Goal: Task Accomplishment & Management: Use online tool/utility

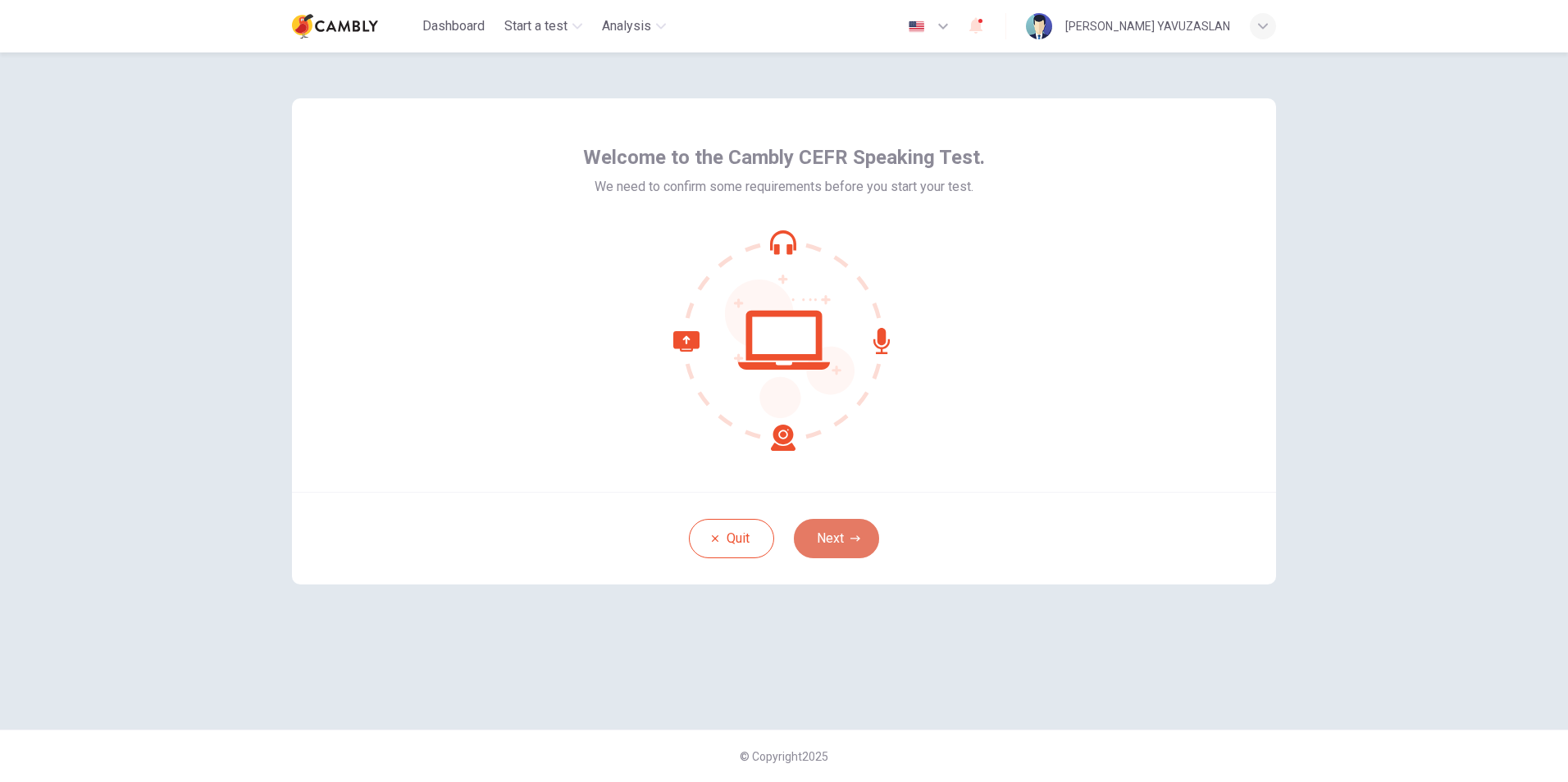
click at [828, 539] on button "Next" at bounding box center [837, 538] width 86 height 39
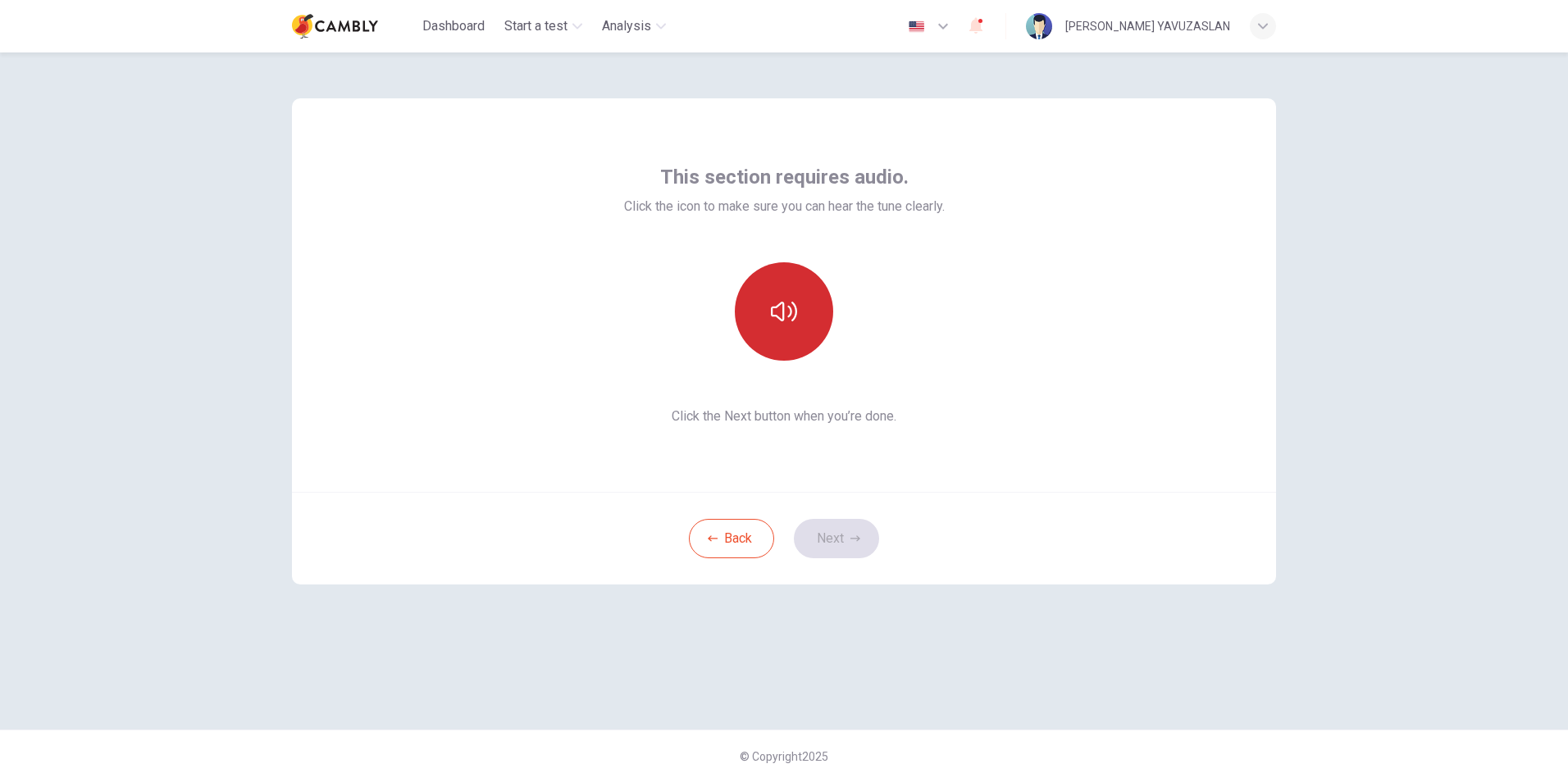
click at [781, 330] on button "button" at bounding box center [783, 311] width 98 height 98
click at [834, 536] on button "Next" at bounding box center [837, 538] width 86 height 39
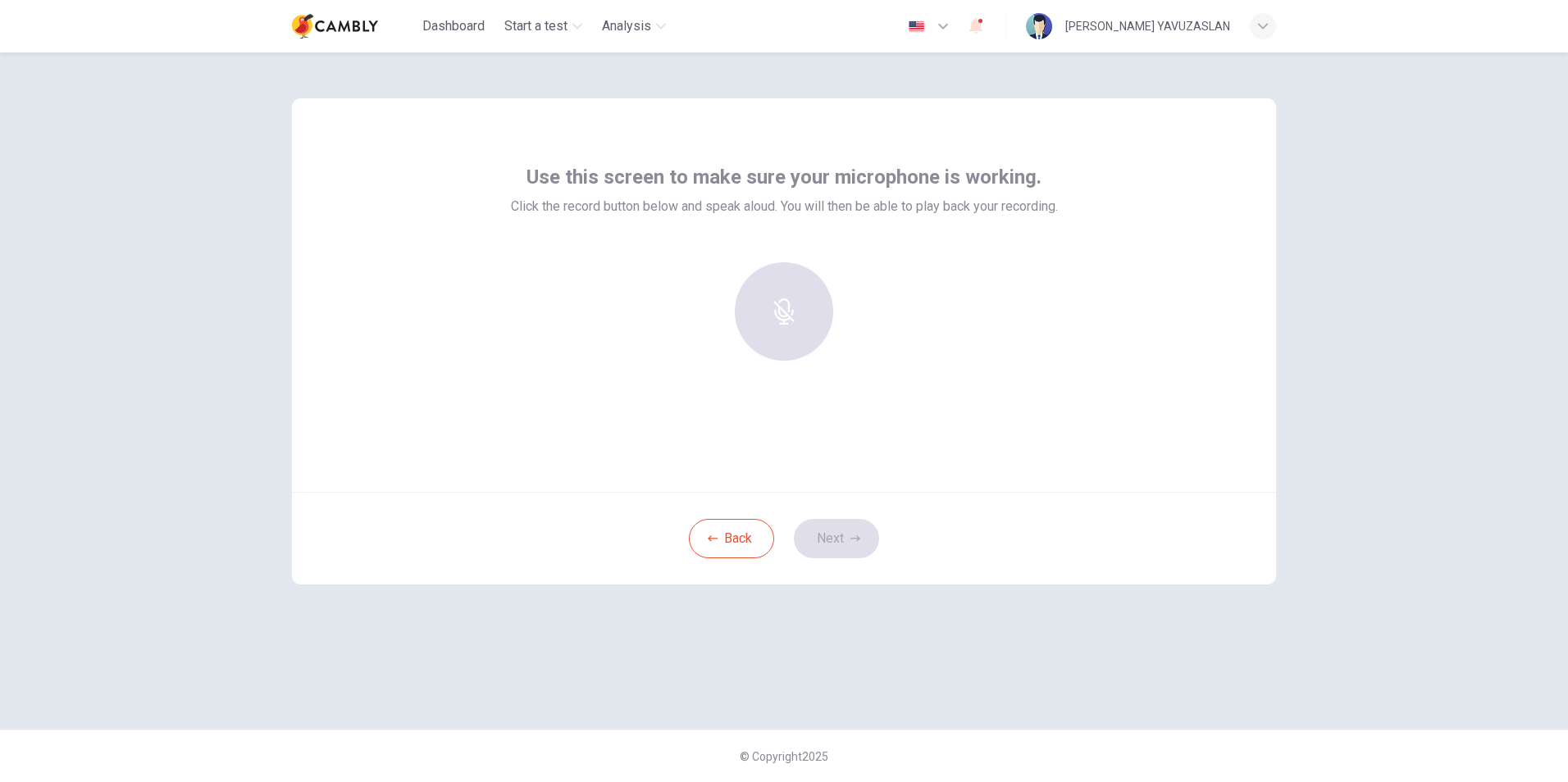
click at [801, 319] on div at bounding box center [784, 311] width 177 height 98
click at [786, 310] on div at bounding box center [784, 311] width 177 height 98
click at [769, 316] on h6 "Record" at bounding box center [785, 326] width 37 height 19
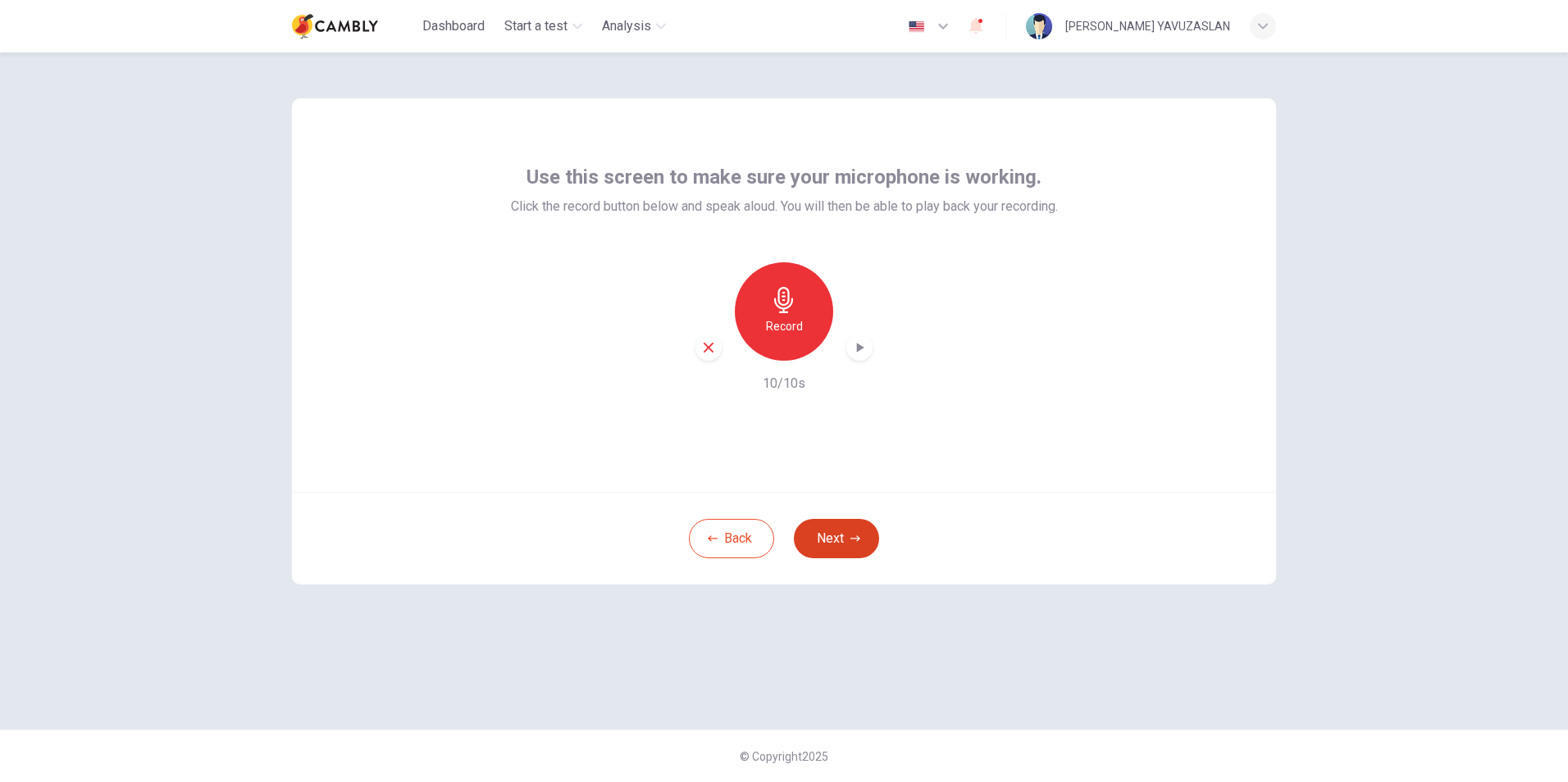
click at [840, 538] on button "Next" at bounding box center [837, 538] width 86 height 39
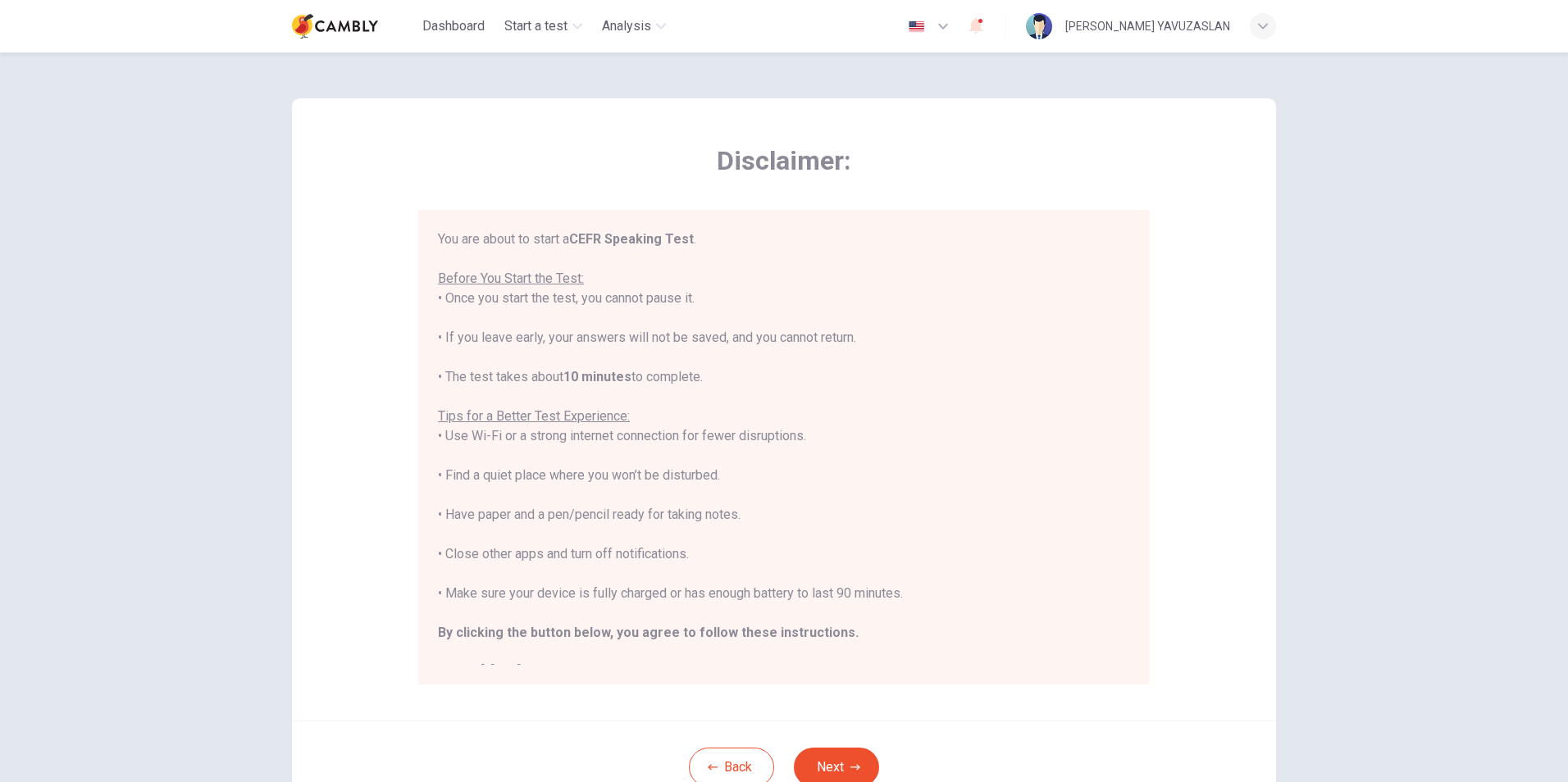
scroll to position [18, 0]
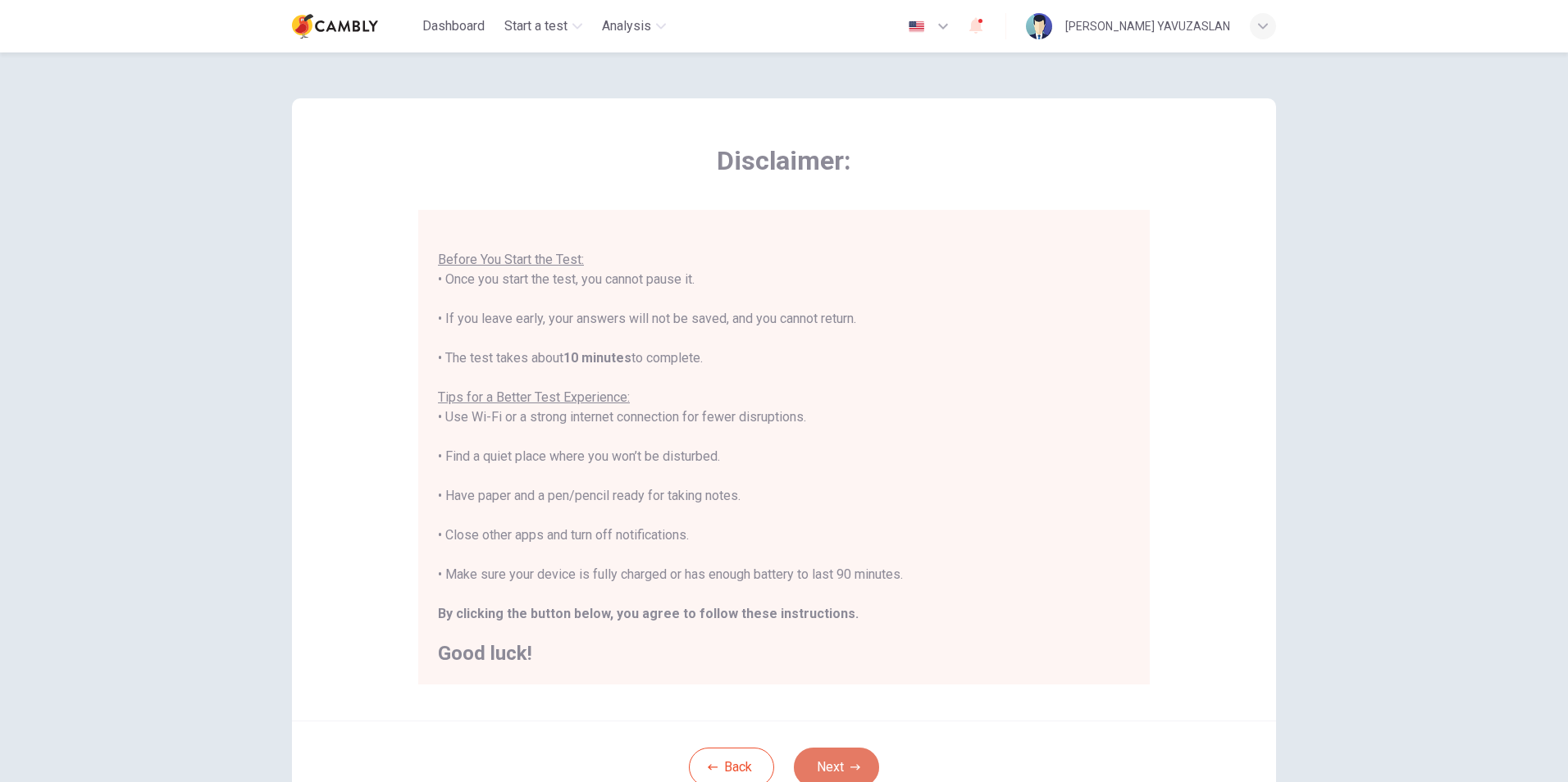
click at [834, 764] on button "Next" at bounding box center [837, 767] width 86 height 39
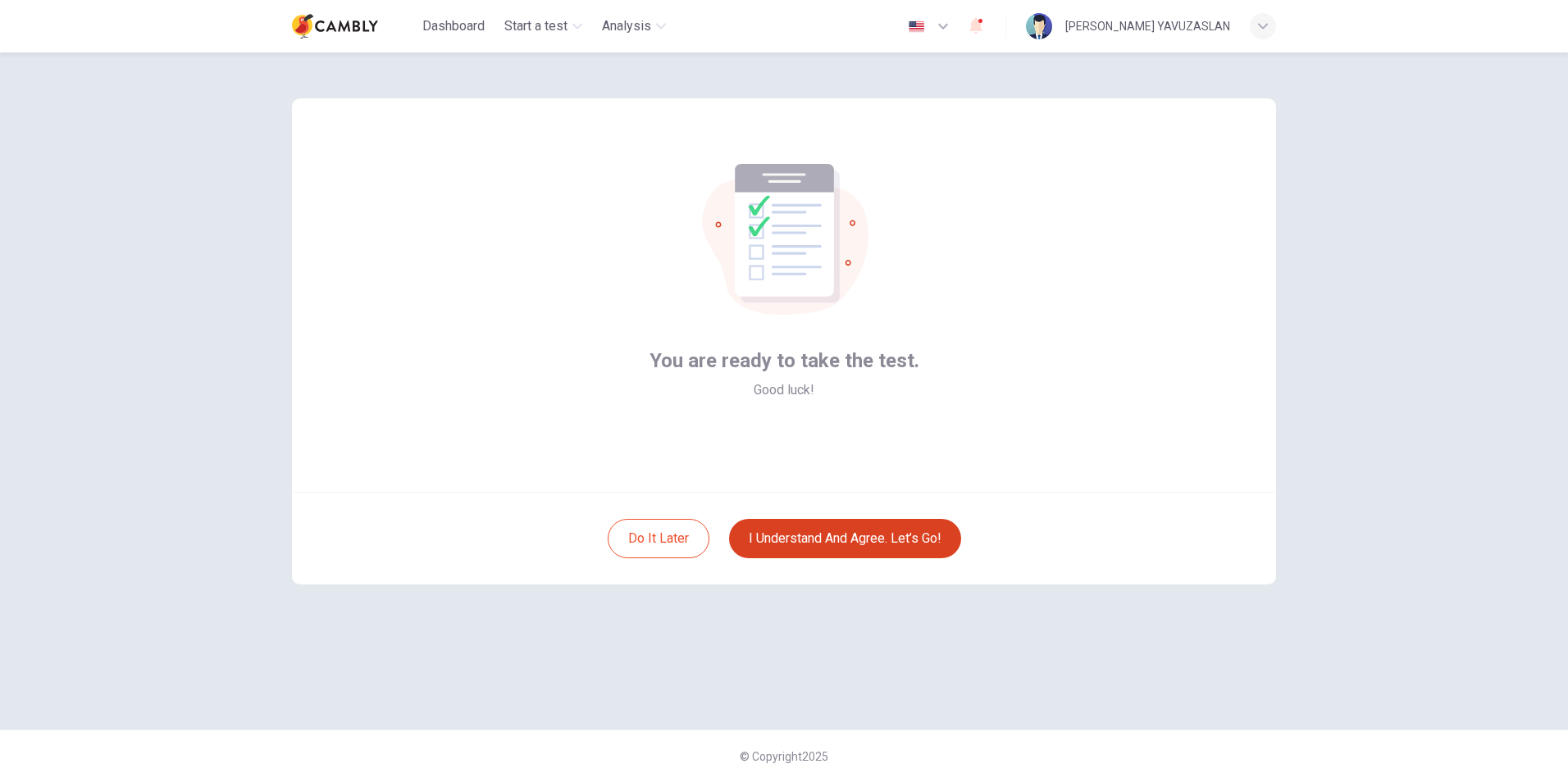
click at [858, 545] on button "I understand and agree. Let’s go!" at bounding box center [845, 538] width 233 height 39
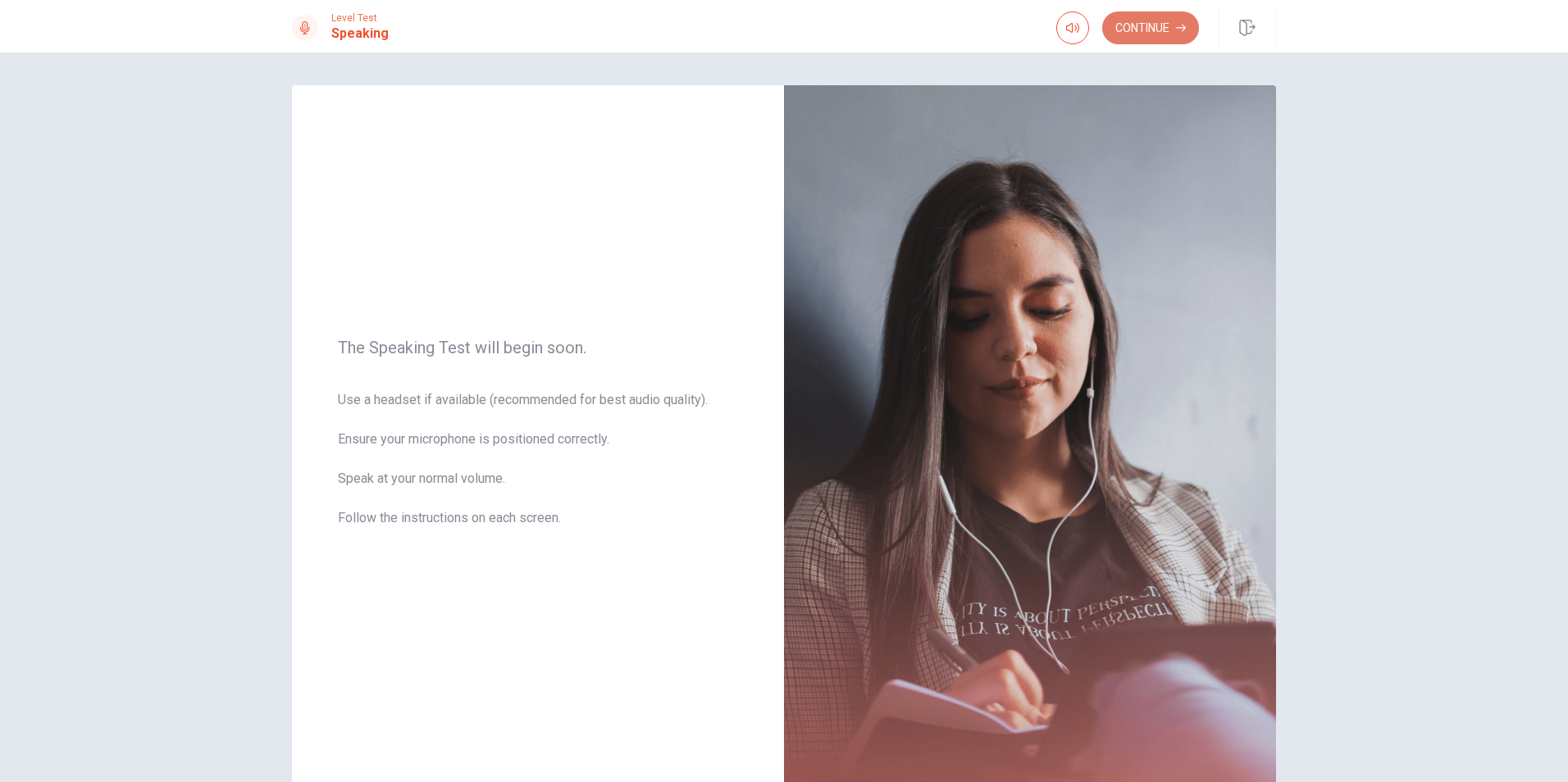
click at [1153, 30] on button "Continue" at bounding box center [1150, 28] width 97 height 33
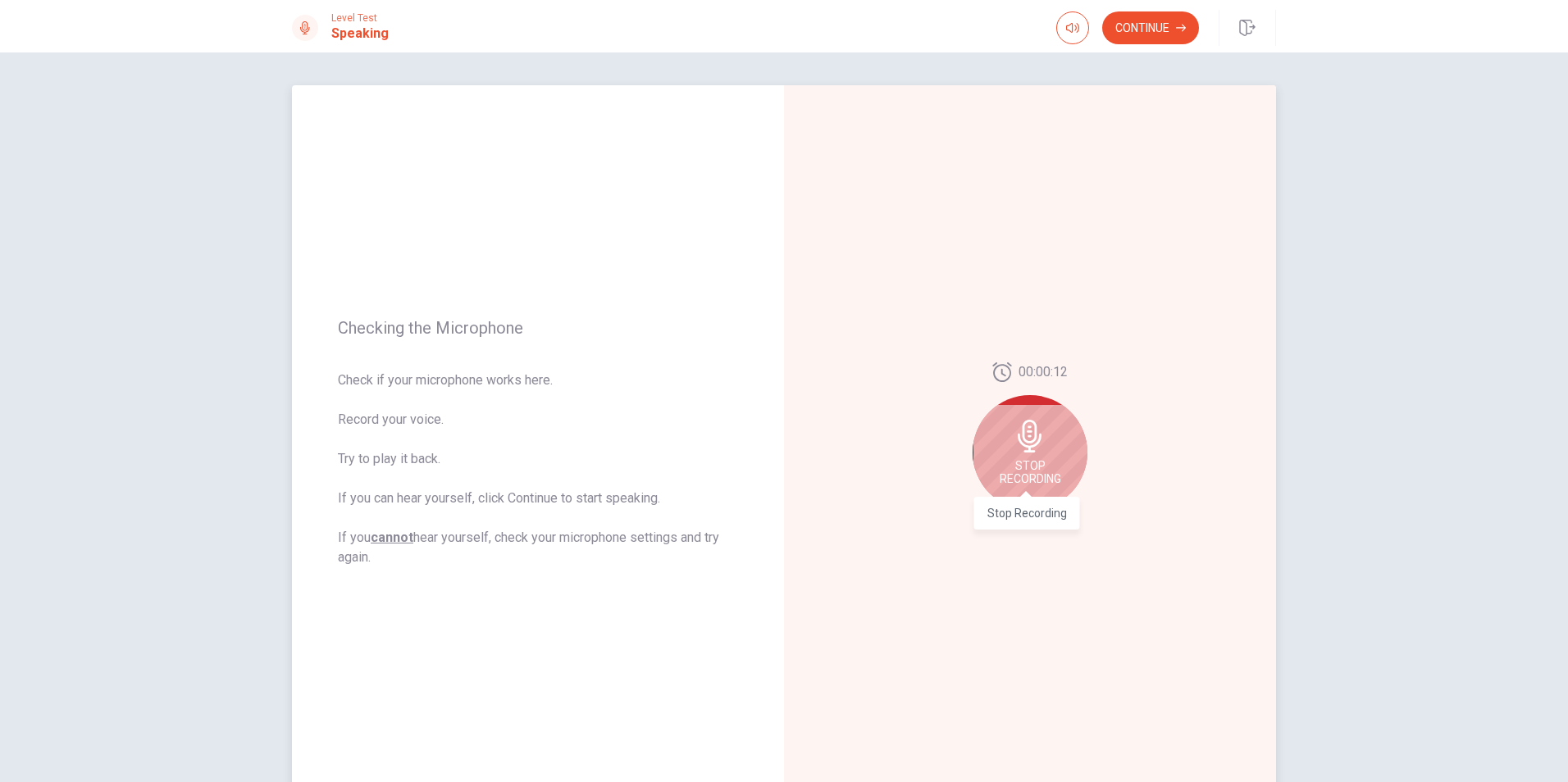
click at [1032, 474] on span "Stop Recording" at bounding box center [1030, 472] width 61 height 26
click at [1011, 519] on icon "Record Again" at bounding box center [1012, 524] width 10 height 10
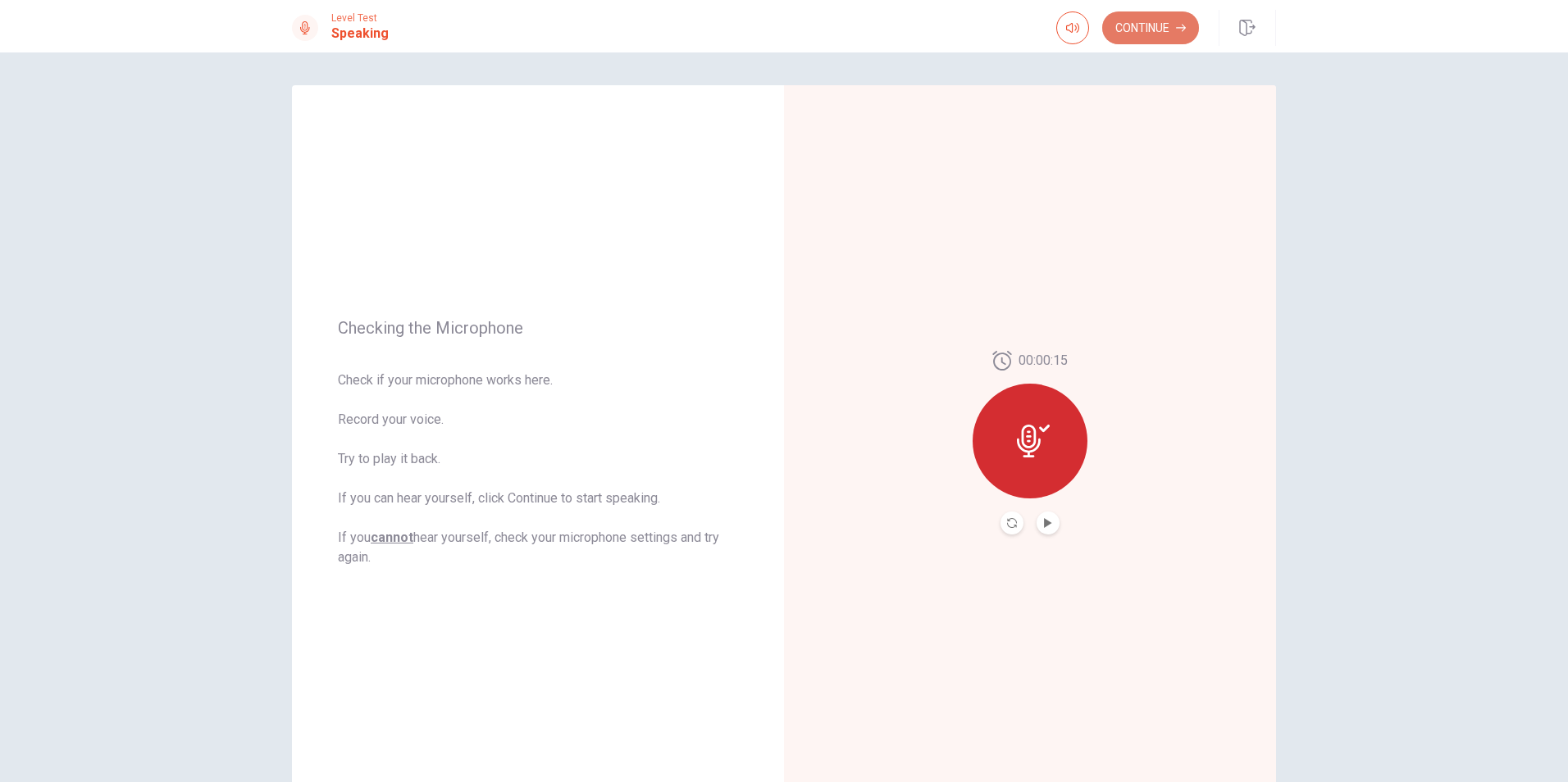
click at [1145, 34] on button "Continue" at bounding box center [1150, 28] width 97 height 33
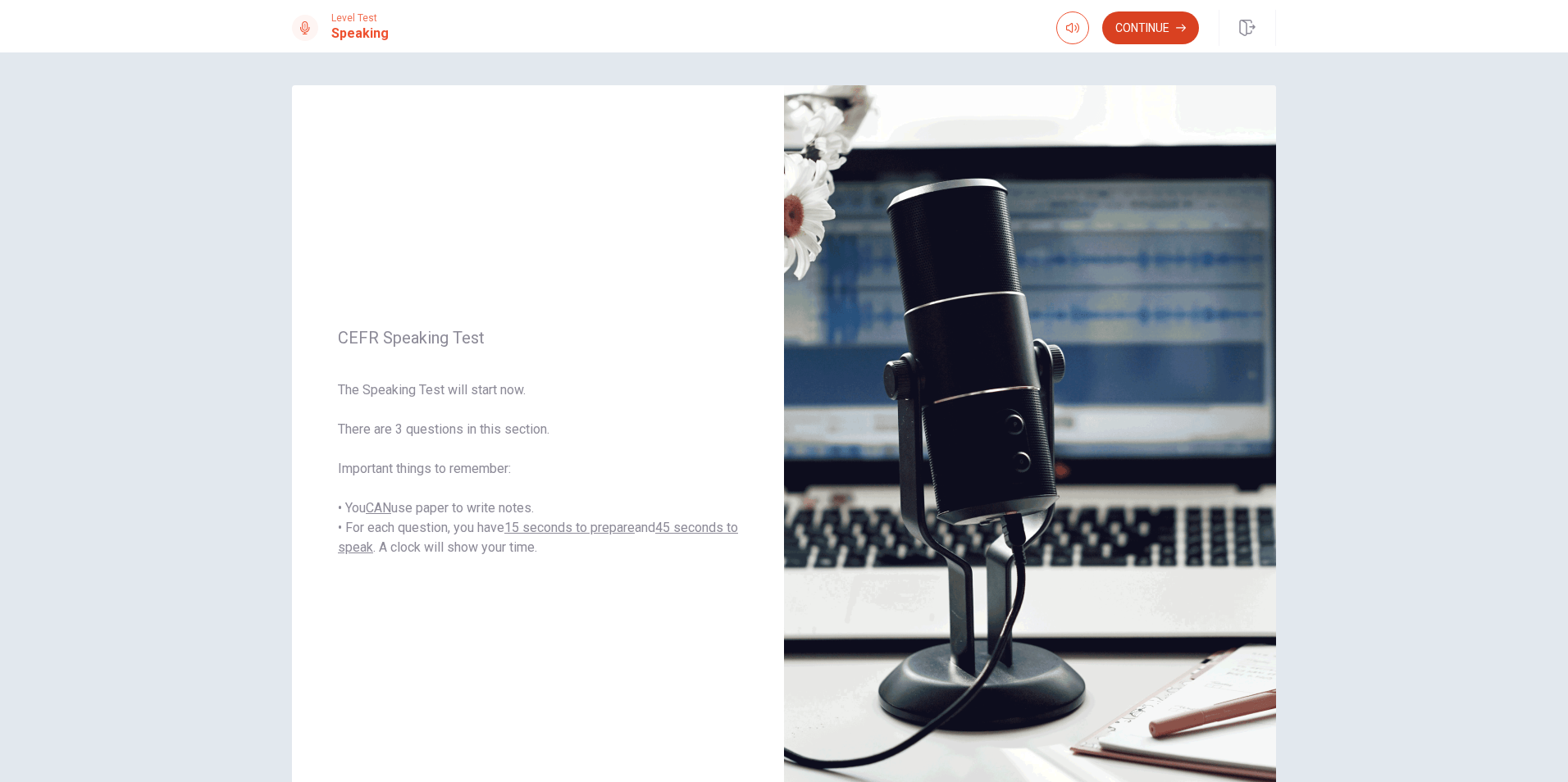
click at [1165, 19] on button "Continue" at bounding box center [1150, 28] width 97 height 33
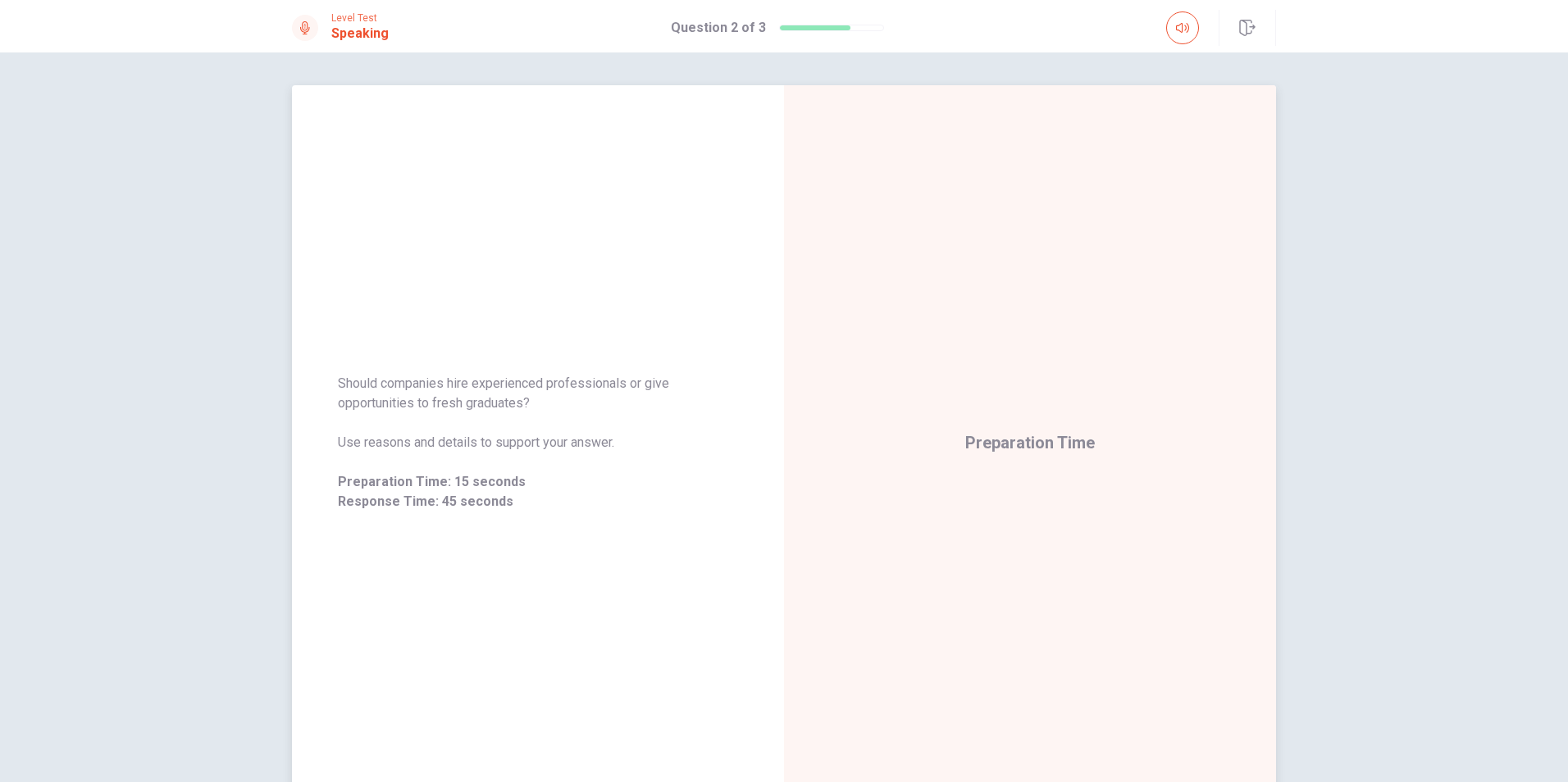
drag, startPoint x: 531, startPoint y: 404, endPoint x: 344, endPoint y: 384, distance: 188.1
click at [344, 384] on span "Should companies hire experienced professionals or give opportunities to fresh …" at bounding box center [538, 394] width 400 height 39
drag, startPoint x: 335, startPoint y: 383, endPoint x: 509, endPoint y: 405, distance: 175.4
click at [506, 408] on div "Should companies hire experienced professionals or give opportunities to fresh …" at bounding box center [538, 442] width 492 height 177
click at [509, 405] on span "Should companies hire experienced professionals or give opportunities to fresh …" at bounding box center [538, 394] width 400 height 39
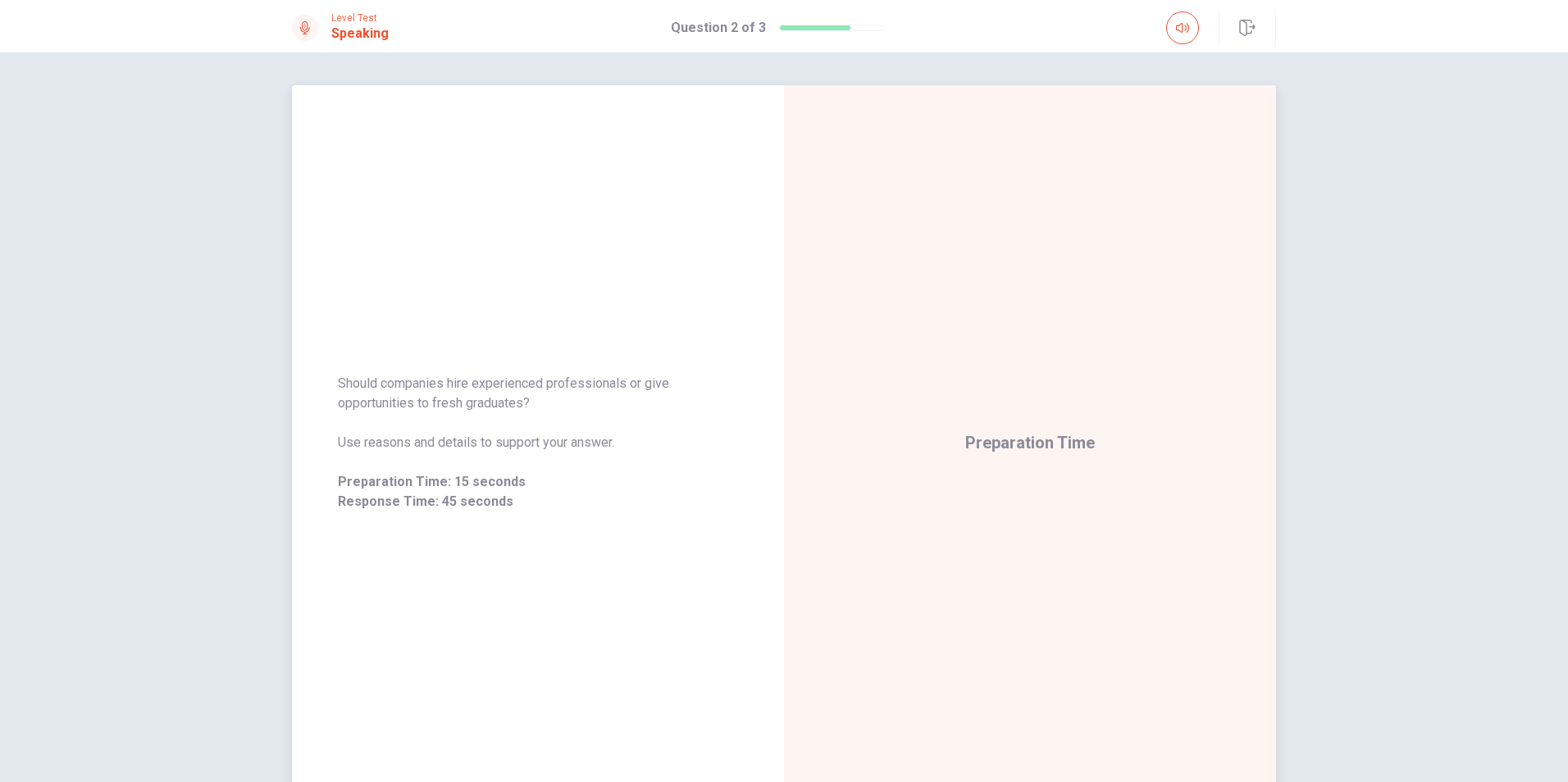
click at [509, 405] on span "Should companies hire experienced professionals or give opportunities to fresh …" at bounding box center [538, 394] width 400 height 39
click at [509, 404] on span "Should companies hire experienced professionals or give opportunities to fresh …" at bounding box center [538, 394] width 400 height 39
click at [417, 497] on span "Response Time: 45 seconds" at bounding box center [538, 501] width 400 height 19
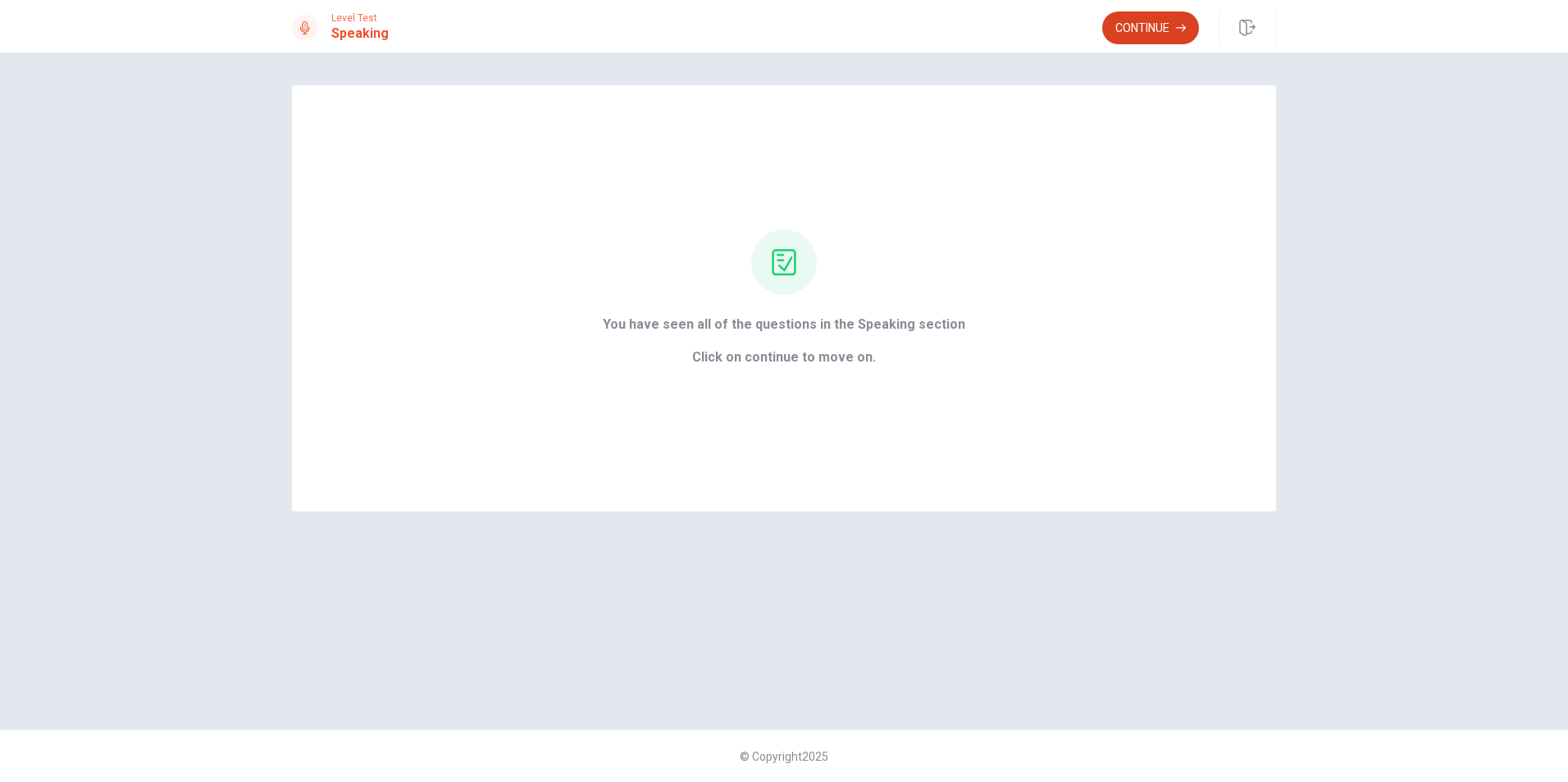
click at [1149, 23] on button "Continue" at bounding box center [1150, 28] width 97 height 33
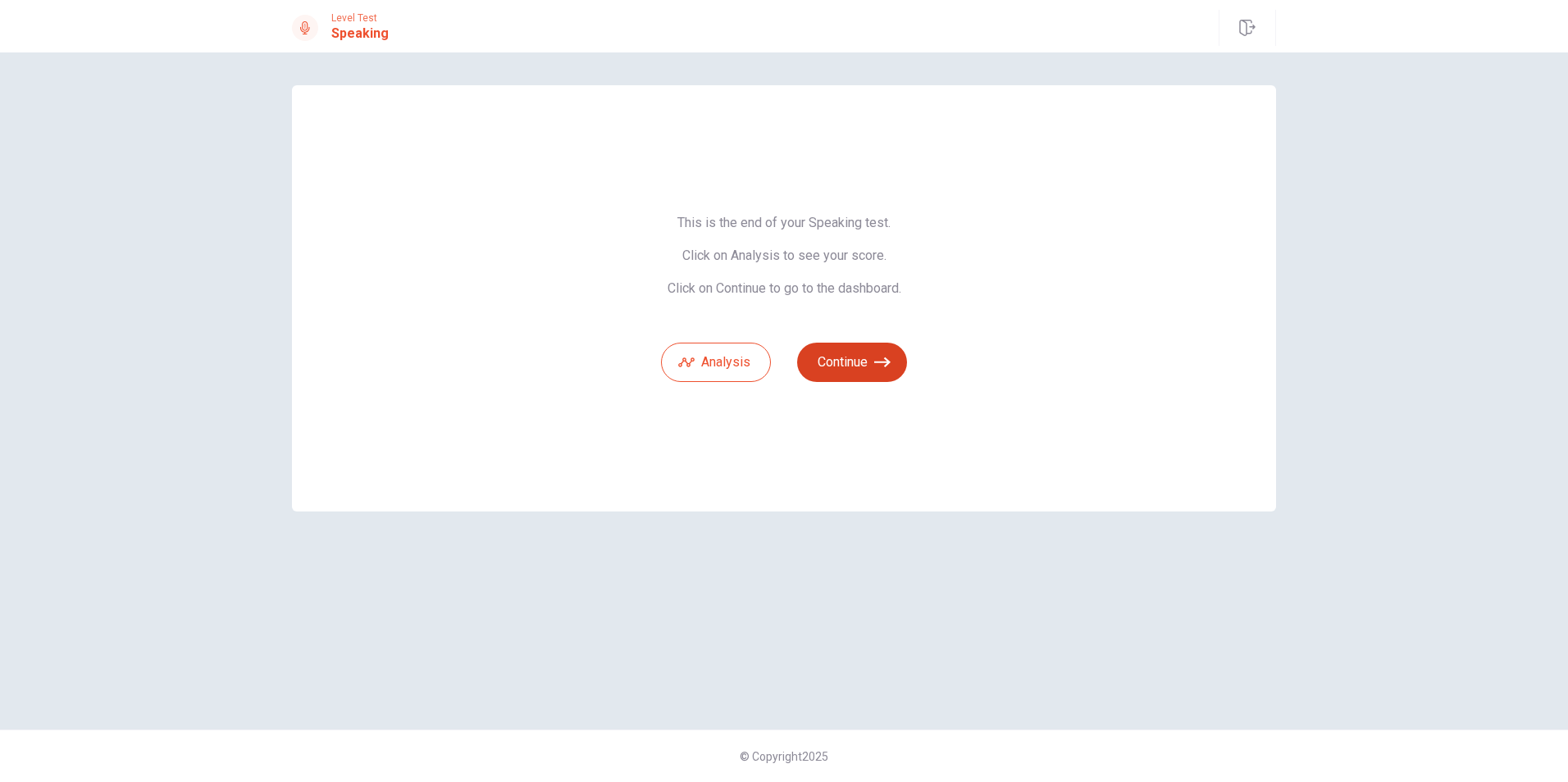
click at [860, 369] on button "Continue" at bounding box center [852, 362] width 110 height 39
